Goal: Task Accomplishment & Management: Manage account settings

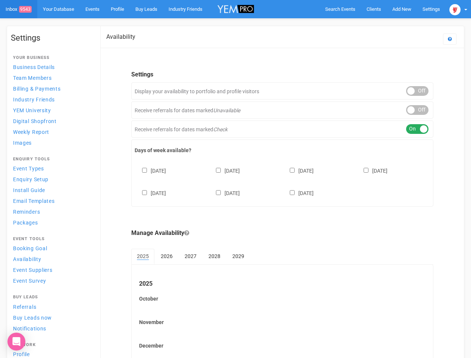
click at [235, 179] on div "[DATE] [DATE] [DATE] [DATE] [DATE] [DATE] [DATE]" at bounding box center [282, 178] width 295 height 45
click at [340, 9] on span "Search Events" at bounding box center [340, 9] width 30 height 6
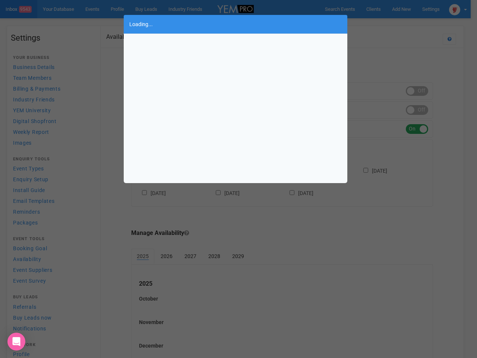
click at [384, 24] on body "Search Events Clients Add New New Client New Event New Enquiry Settings [GEOGRA…" at bounding box center [238, 204] width 477 height 408
click at [458, 9] on div "Loading..." at bounding box center [238, 179] width 477 height 358
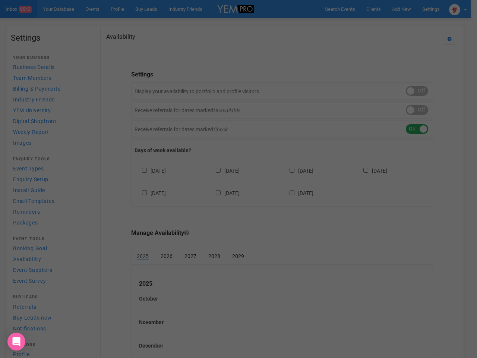
click at [417, 91] on div "Loading..." at bounding box center [238, 179] width 477 height 358
click at [417, 110] on div "Loading..." at bounding box center [238, 179] width 477 height 358
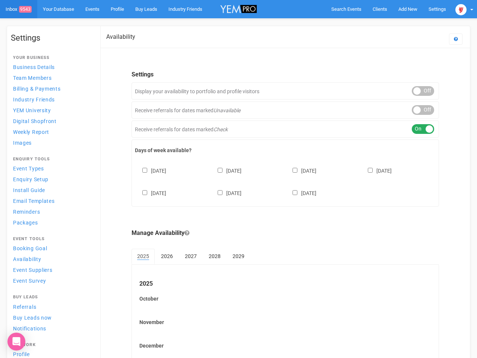
click at [417, 129] on div "ON OFF" at bounding box center [423, 129] width 22 height 10
click at [282, 181] on div "[DATE] [DATE] [DATE] [DATE] [DATE] [DATE] [DATE]" at bounding box center [285, 178] width 301 height 45
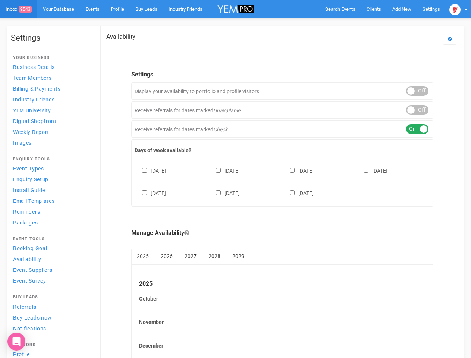
click at [235, 179] on div "[DATE] [DATE] [DATE] [DATE] [DATE] [DATE] [DATE]" at bounding box center [282, 178] width 295 height 45
click at [340, 9] on span "Search Events" at bounding box center [340, 9] width 30 height 6
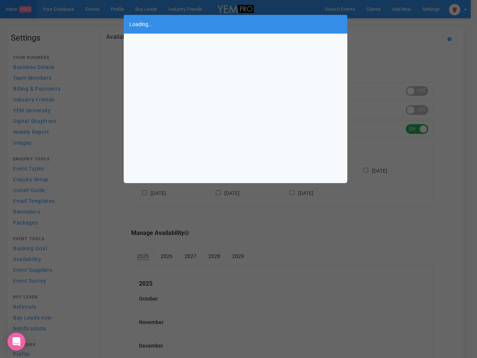
click at [384, 24] on div "Loading..." at bounding box center [238, 179] width 477 height 358
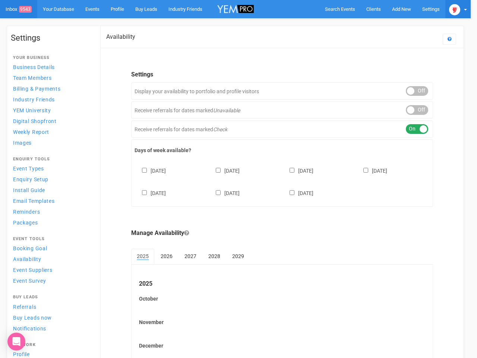
click at [458, 9] on img at bounding box center [454, 9] width 11 height 11
click at [417, 91] on div "ON OFF" at bounding box center [417, 91] width 22 height 10
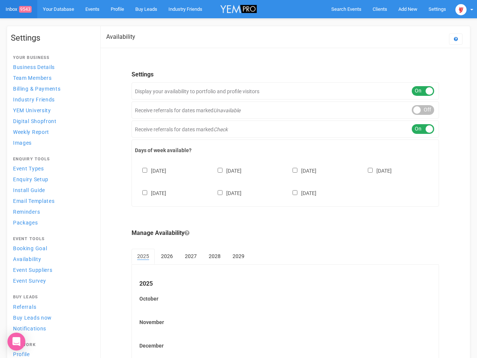
click at [417, 110] on div "ON OFF" at bounding box center [423, 110] width 22 height 10
click at [417, 129] on div "ON OFF" at bounding box center [423, 129] width 22 height 10
click at [282, 181] on div "[DATE] [DATE] [DATE] [DATE] [DATE] [DATE] [DATE]" at bounding box center [285, 178] width 301 height 45
